Goal: Find contact information: Find contact information

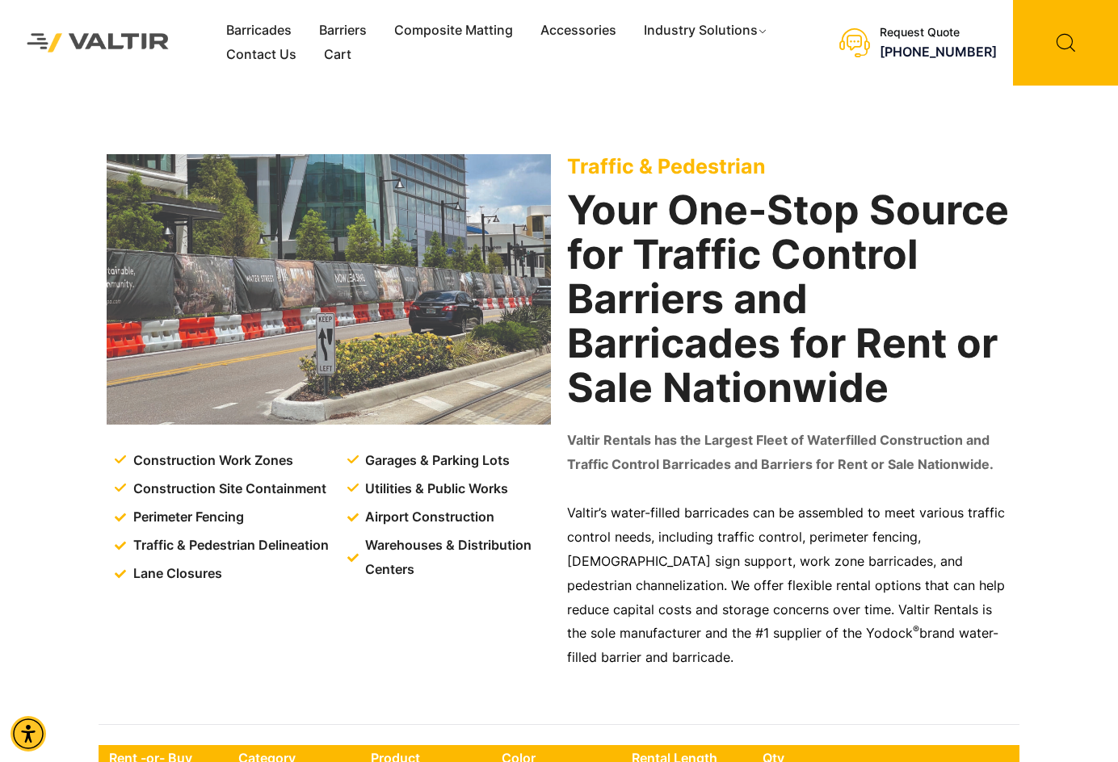
click at [65, 377] on div "Construction Work Zones Construction Site Containment Perimeter Fencing Traffic…" at bounding box center [559, 401] width 1118 height 631
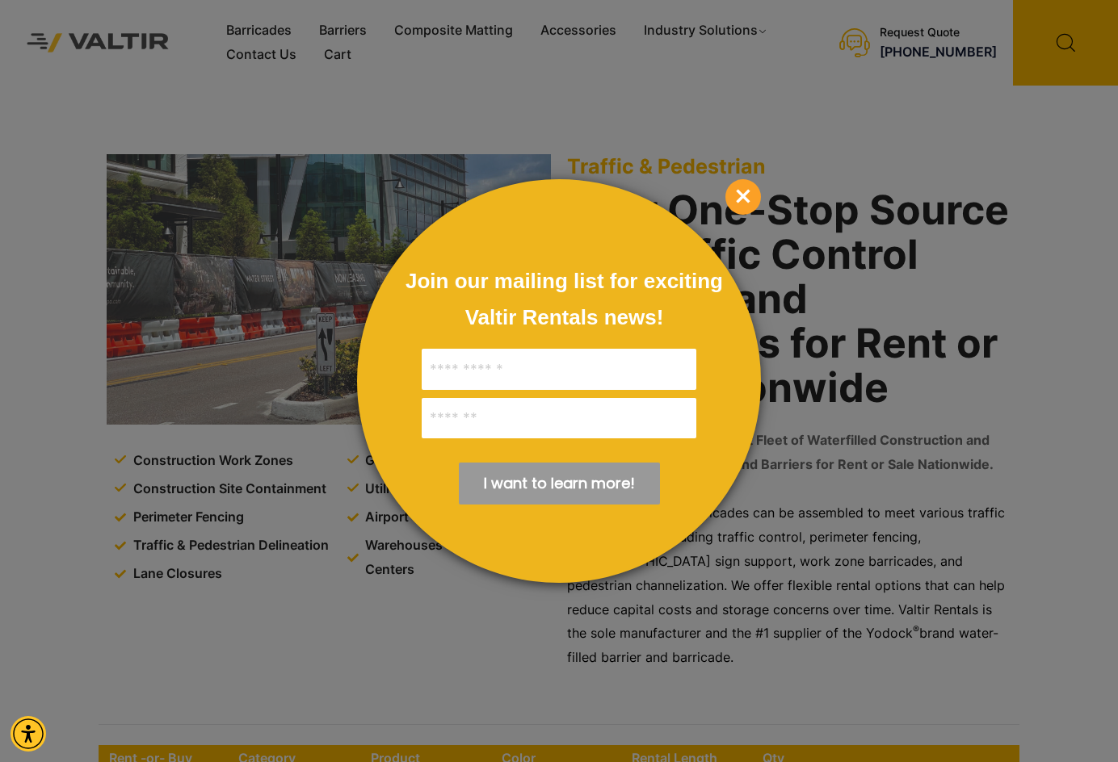
click at [749, 188] on span "×" at bounding box center [743, 197] width 36 height 36
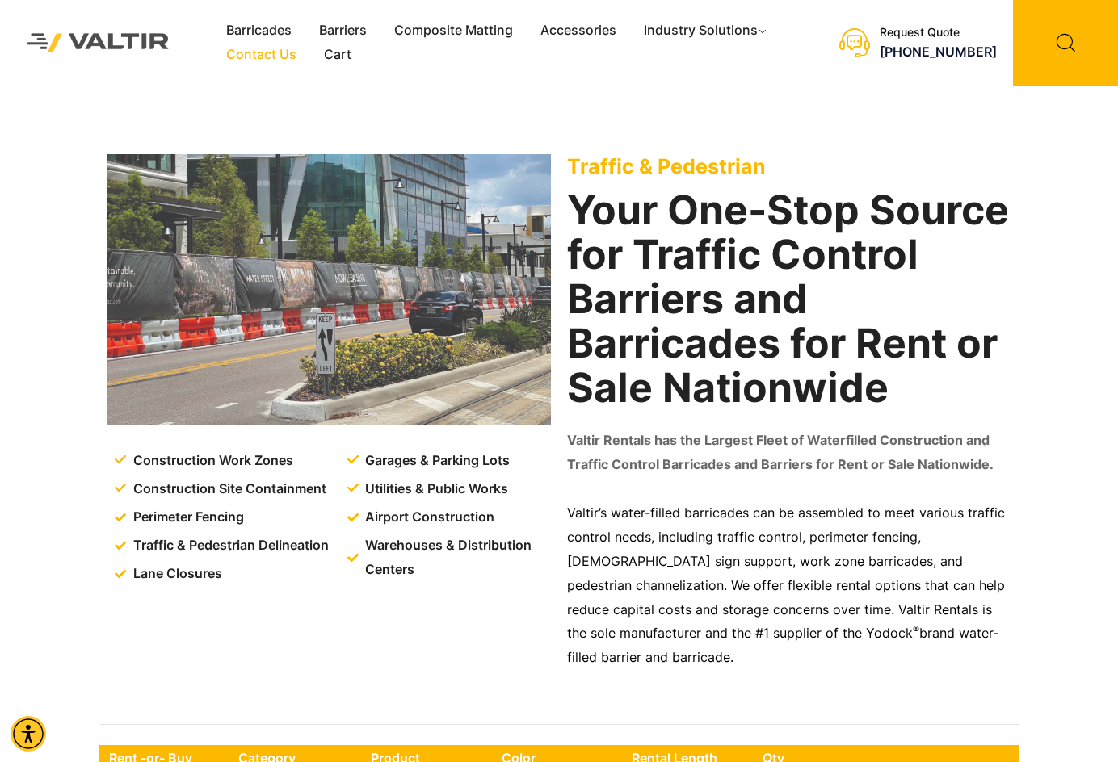
click at [271, 59] on link "Contact Us" at bounding box center [261, 55] width 98 height 24
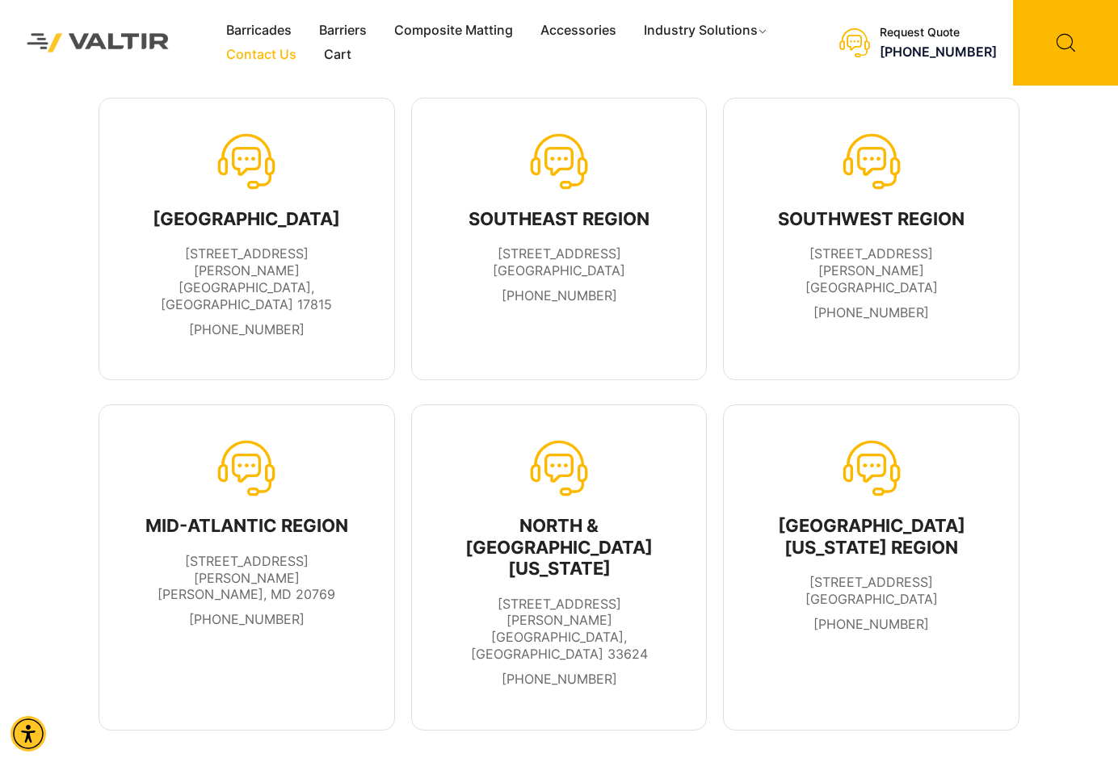
drag, startPoint x: 940, startPoint y: 270, endPoint x: 800, endPoint y: 254, distance: 140.7
click at [800, 254] on li "2001 Brennan Avenue Fort Worth, TX 76106" at bounding box center [871, 271] width 227 height 50
copy span "2001 Brennan Avenue Fort Worth, TX 76106"
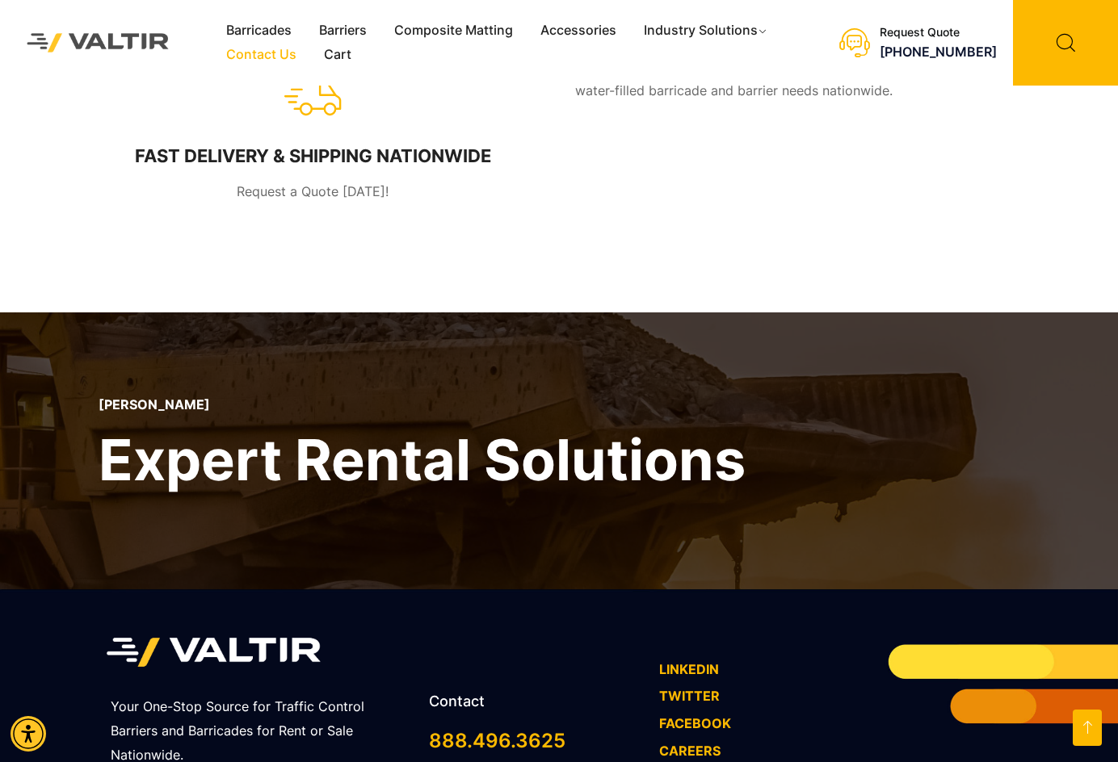
scroll to position [1090, 0]
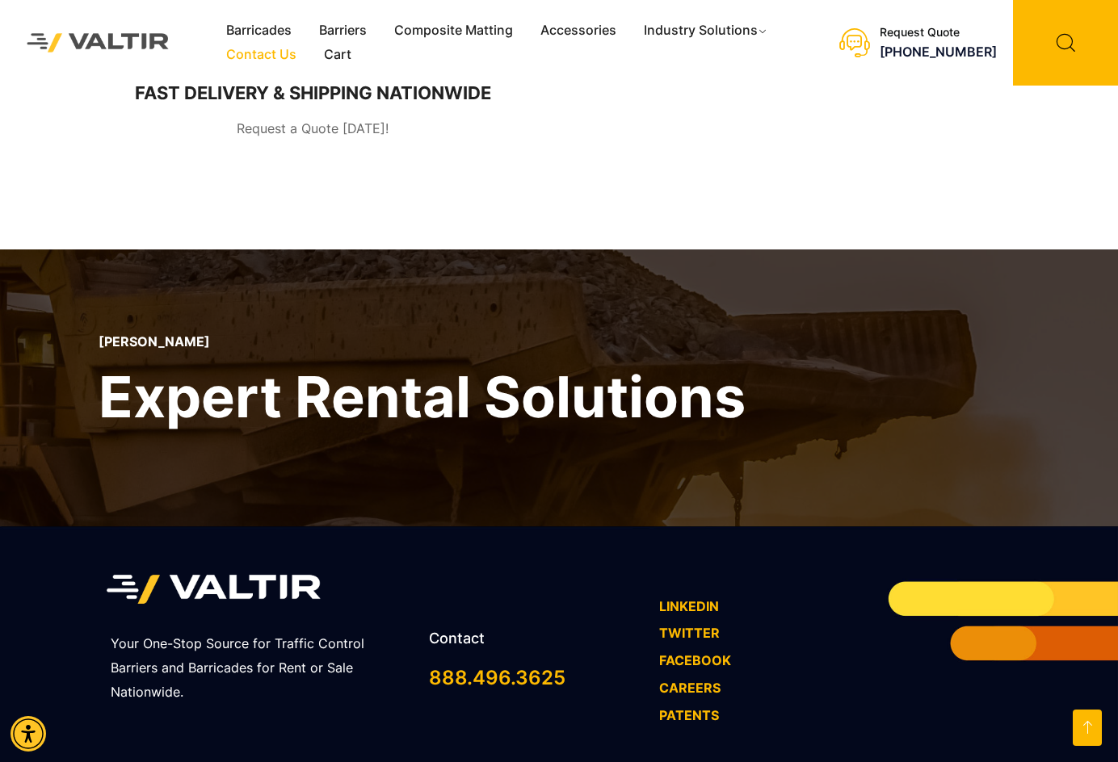
drag, startPoint x: 218, startPoint y: 720, endPoint x: 304, endPoint y: 722, distance: 85.6
drag, startPoint x: 304, startPoint y: 722, endPoint x: 342, endPoint y: 734, distance: 40.6
drag, startPoint x: 222, startPoint y: 714, endPoint x: 331, endPoint y: 724, distance: 109.5
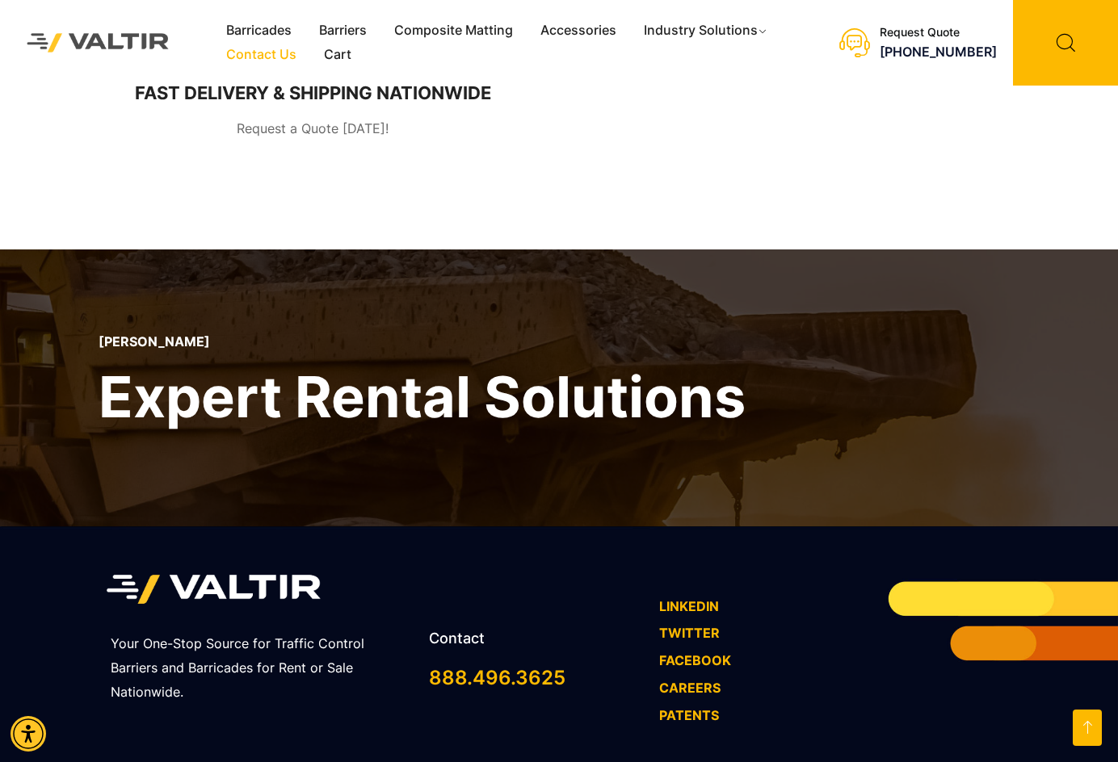
copy p "Valtir Rentals, LLC"
drag, startPoint x: 579, startPoint y: 590, endPoint x: 433, endPoint y: 598, distance: 146.4
click at [433, 666] on div "888.496.3625" at bounding box center [536, 678] width 214 height 25
copy link "888.496.3625"
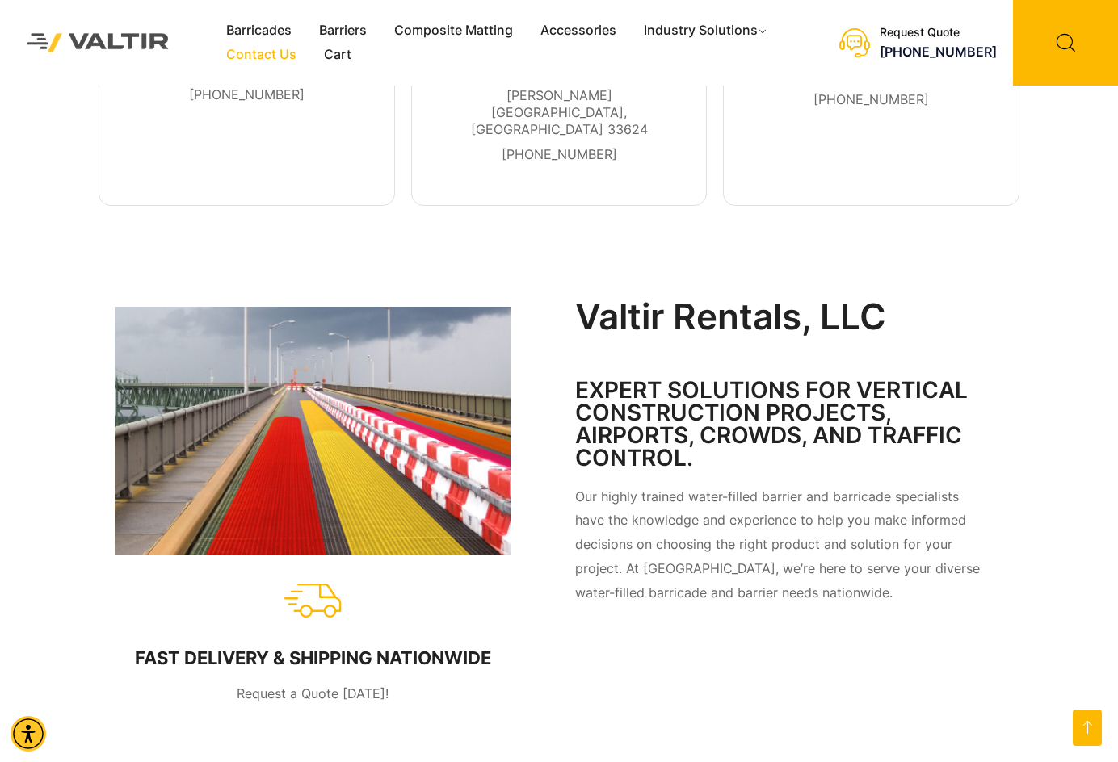
scroll to position [40, 0]
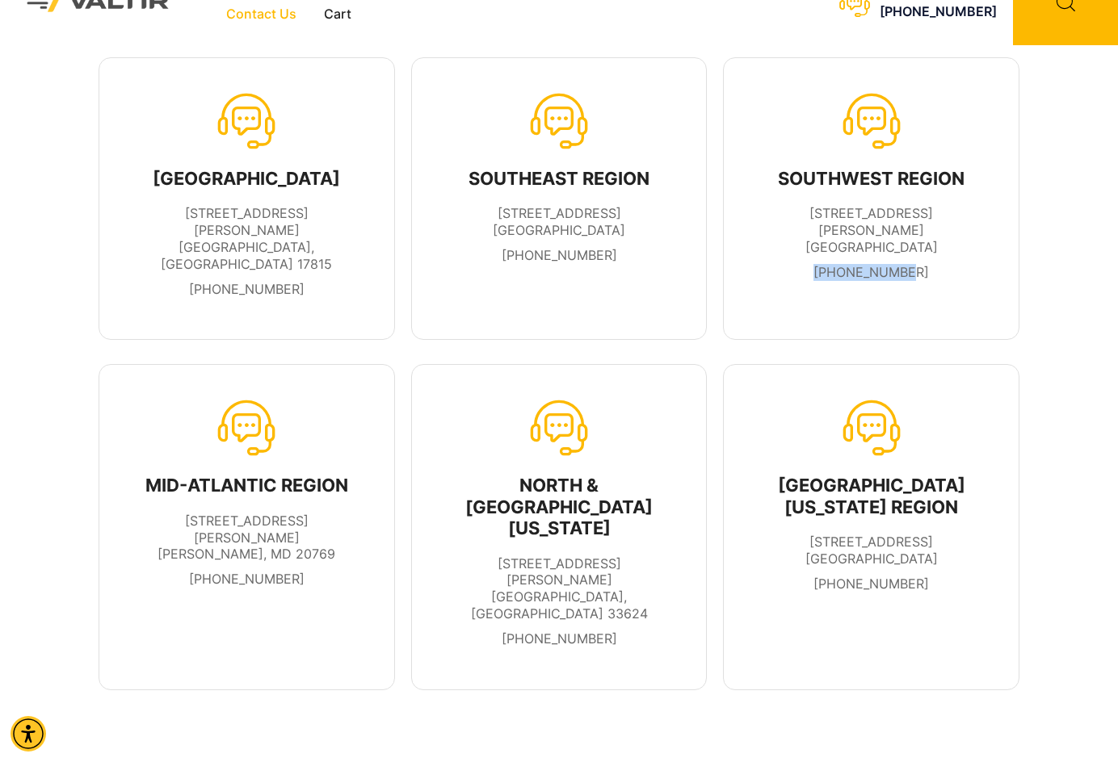
drag, startPoint x: 926, startPoint y: 255, endPoint x: 823, endPoint y: 252, distance: 103.4
click at [823, 264] on li "817-624-0007" at bounding box center [871, 272] width 227 height 17
copy link "817-624-0007"
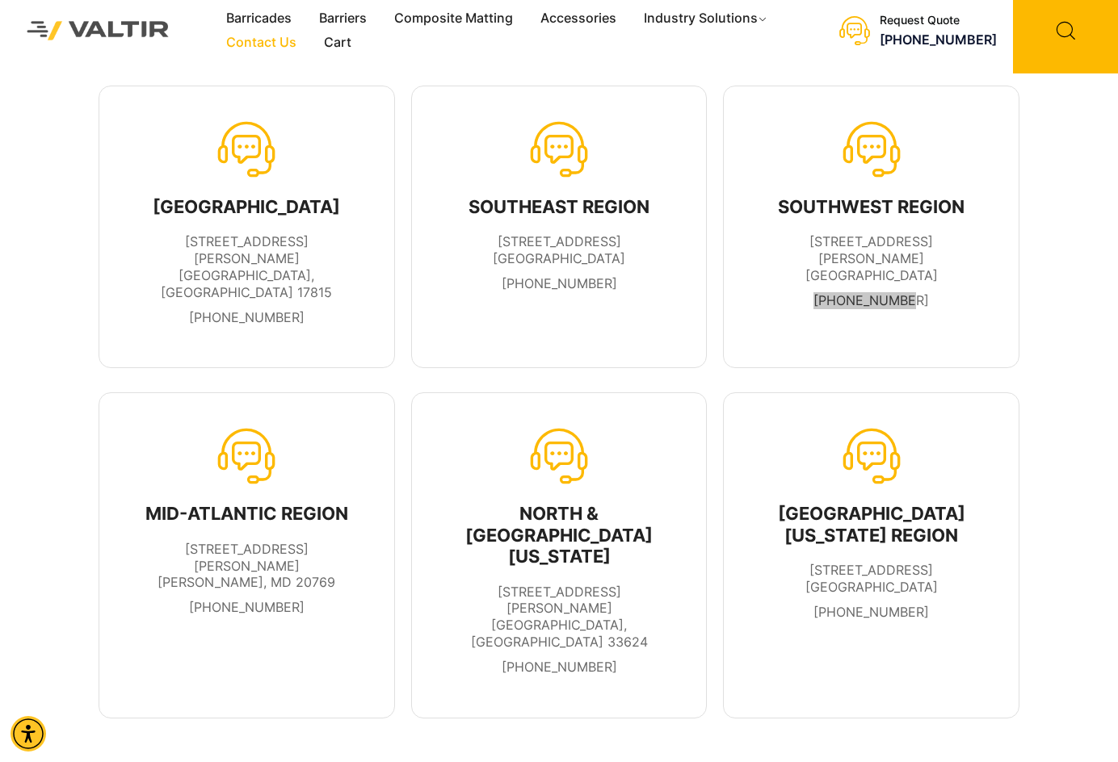
scroll to position [0, 0]
